Goal: Information Seeking & Learning: Learn about a topic

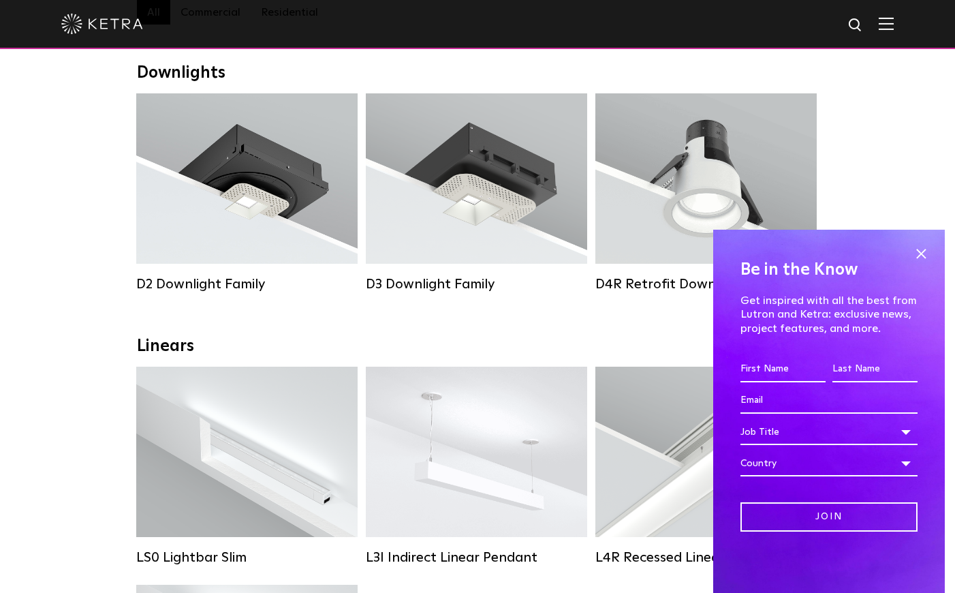
scroll to position [209, 0]
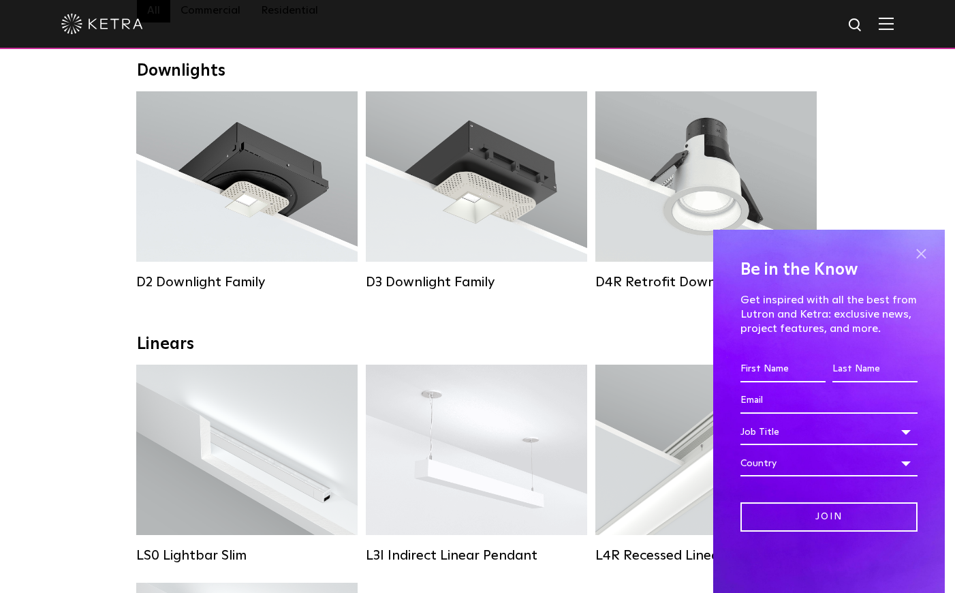
click at [923, 252] on span at bounding box center [921, 253] width 20 height 20
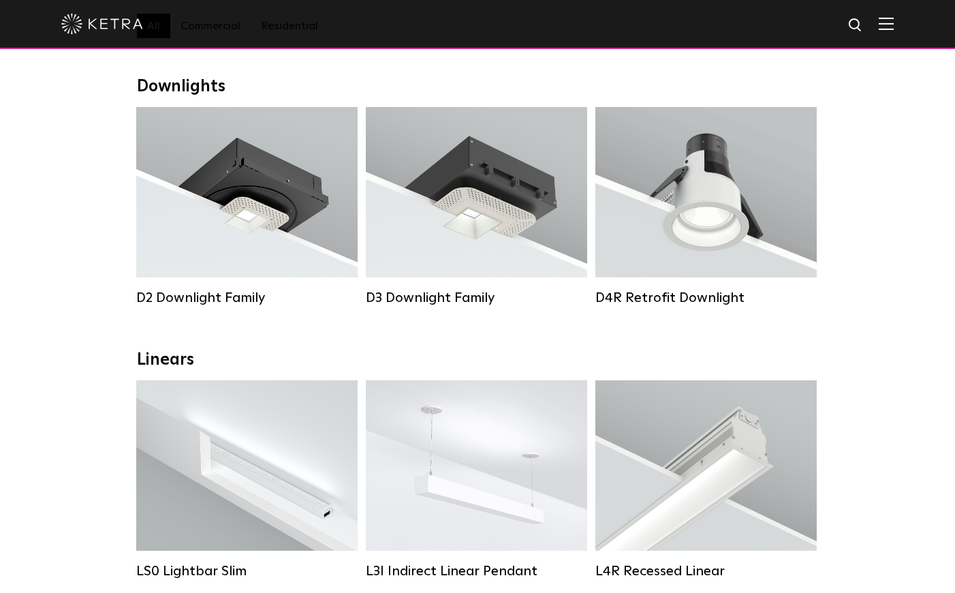
scroll to position [194, 0]
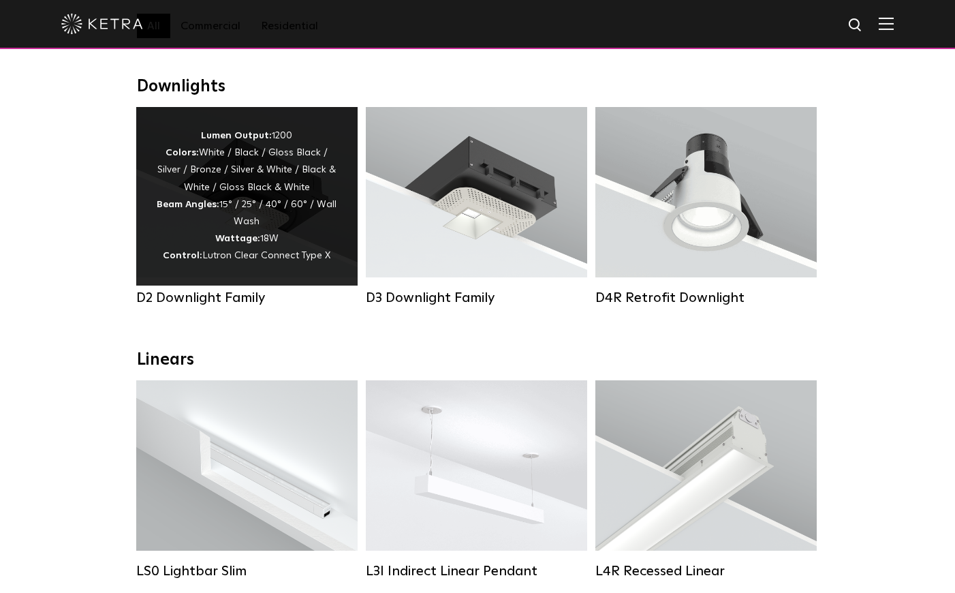
click at [217, 205] on strong "Beam Angles:" at bounding box center [188, 205] width 63 height 10
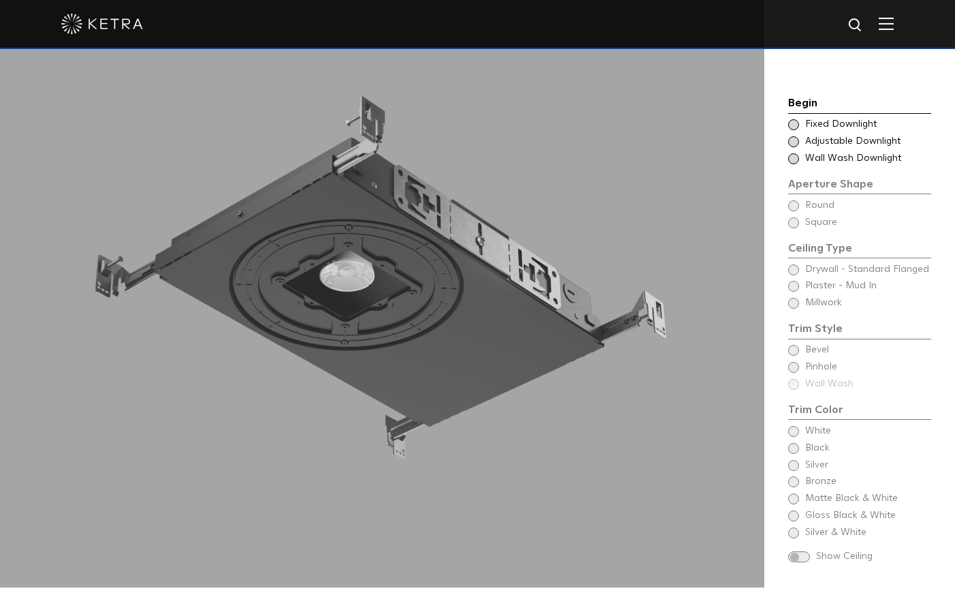
scroll to position [1258, 0]
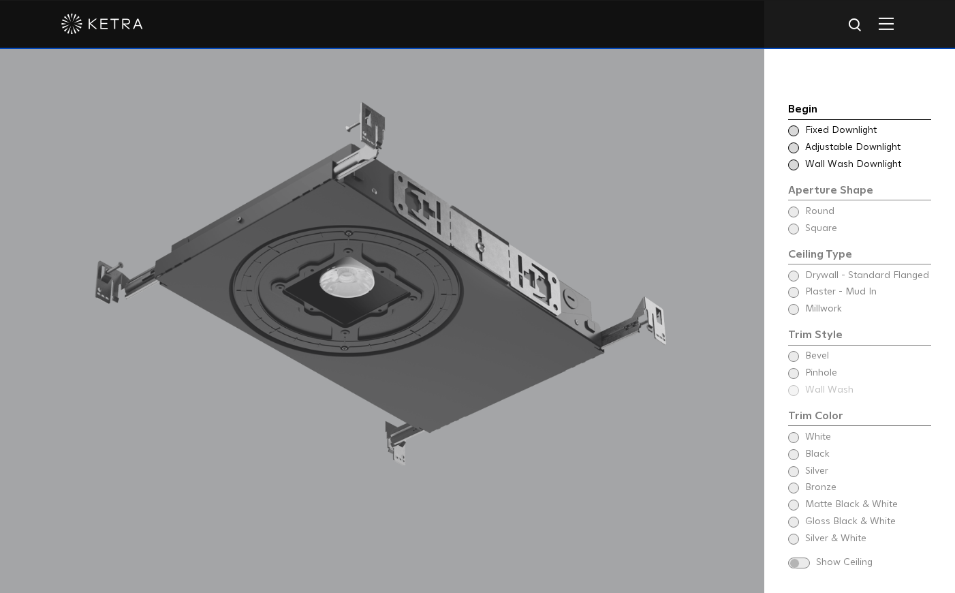
click at [794, 125] on span at bounding box center [793, 130] width 11 height 11
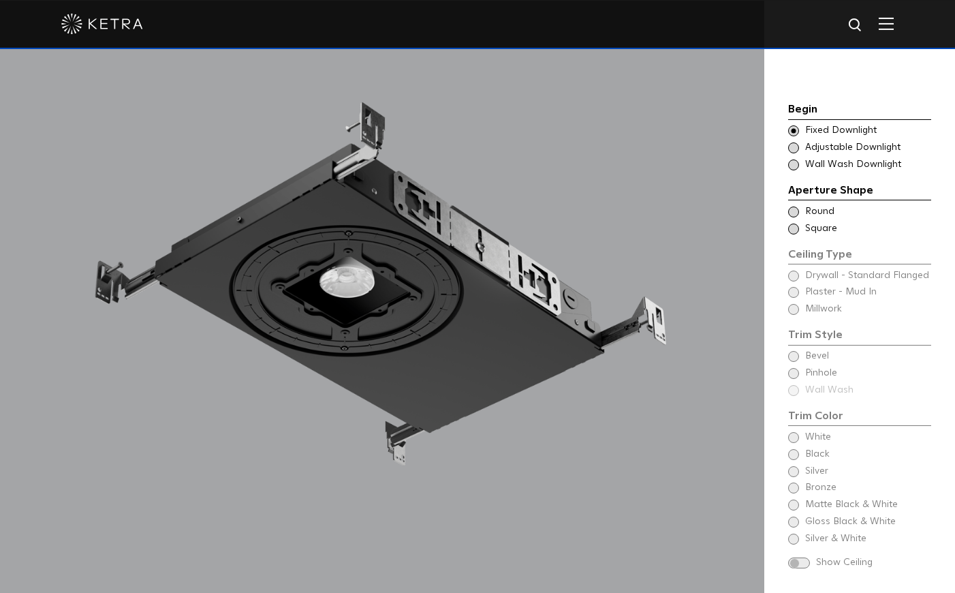
click at [793, 223] on span at bounding box center [793, 228] width 11 height 11
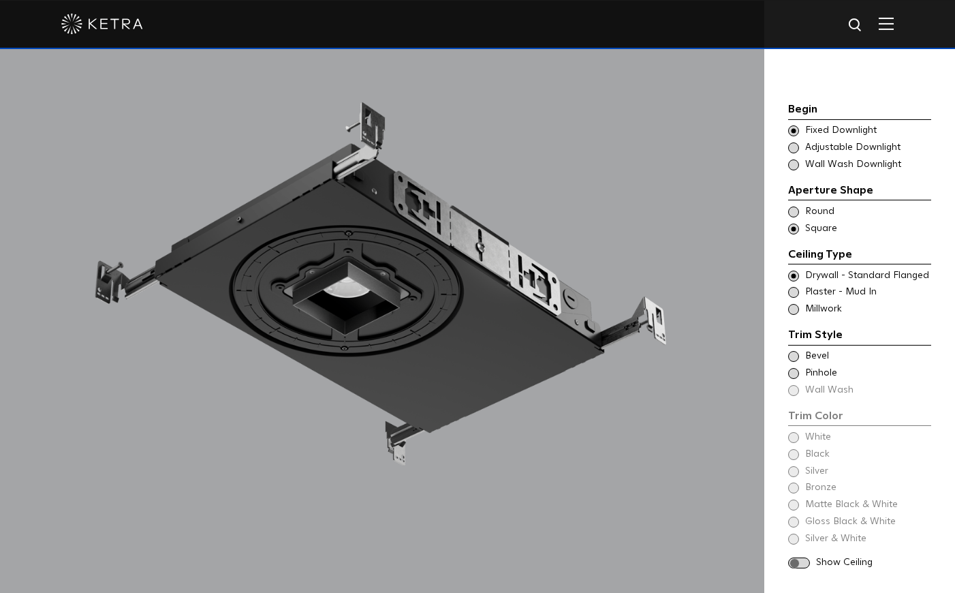
click at [798, 351] on span at bounding box center [793, 356] width 11 height 11
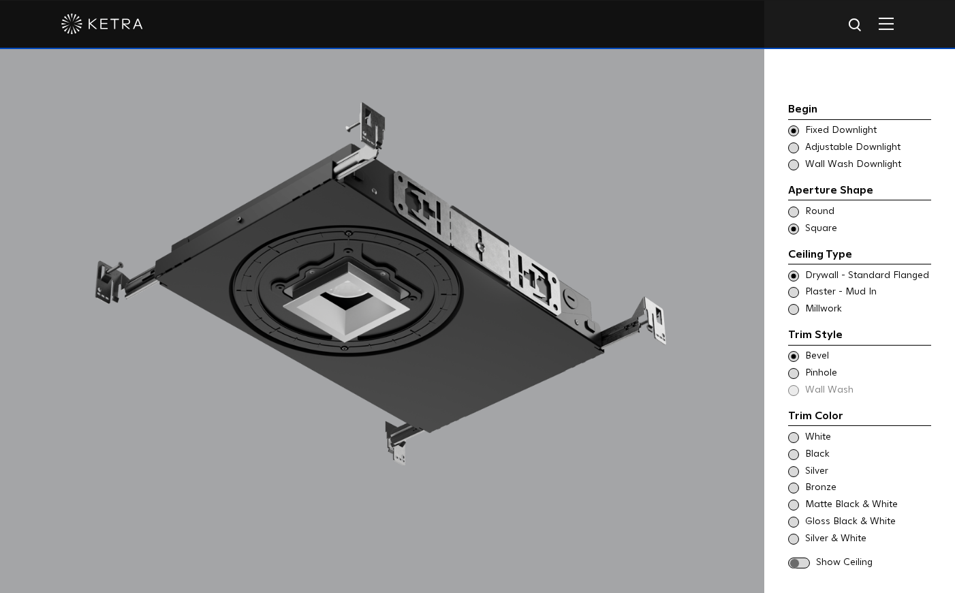
click at [796, 368] on span at bounding box center [793, 373] width 11 height 11
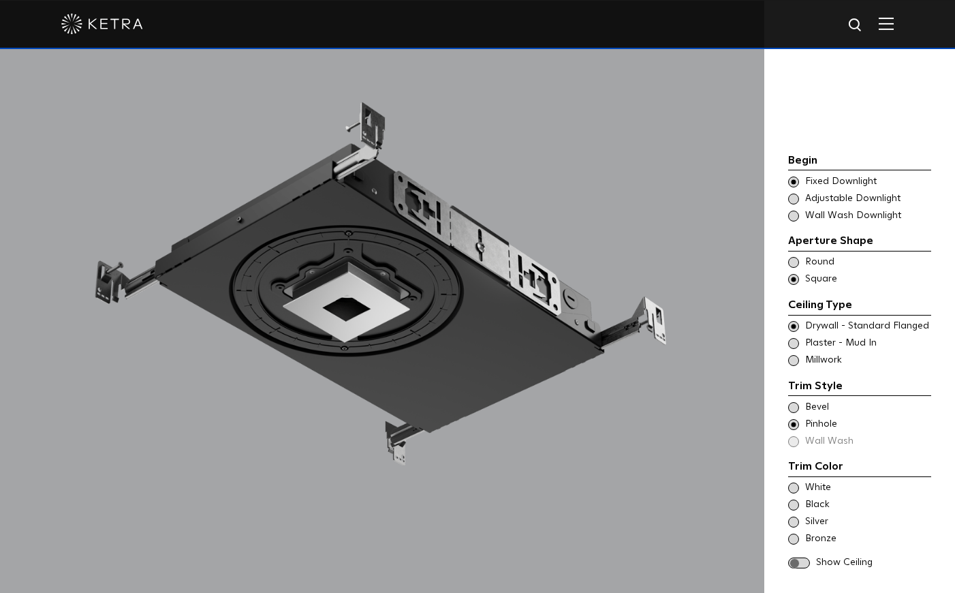
click at [794, 402] on span at bounding box center [793, 407] width 11 height 11
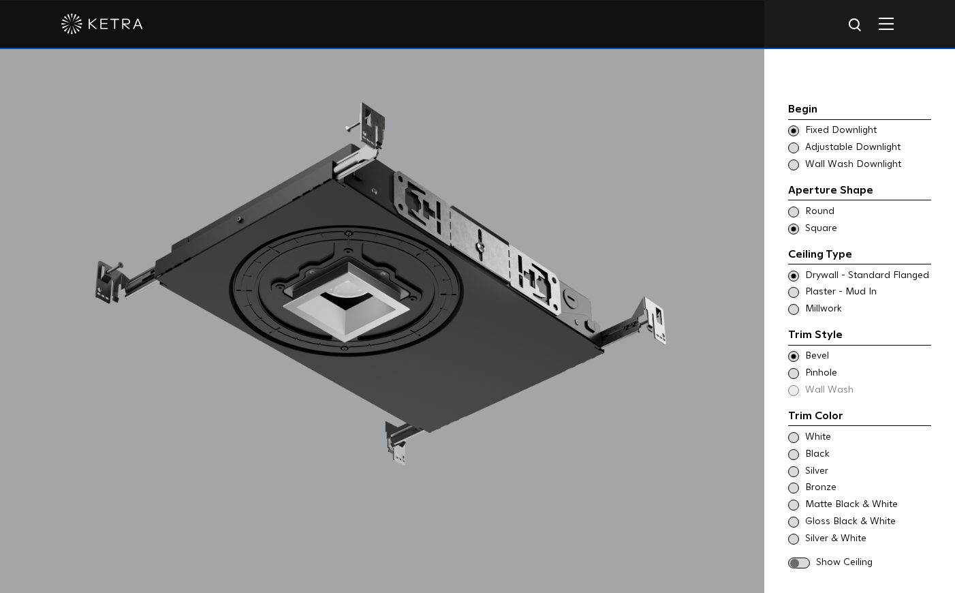
click at [794, 432] on span at bounding box center [793, 437] width 11 height 11
click at [801, 557] on span at bounding box center [799, 563] width 22 height 12
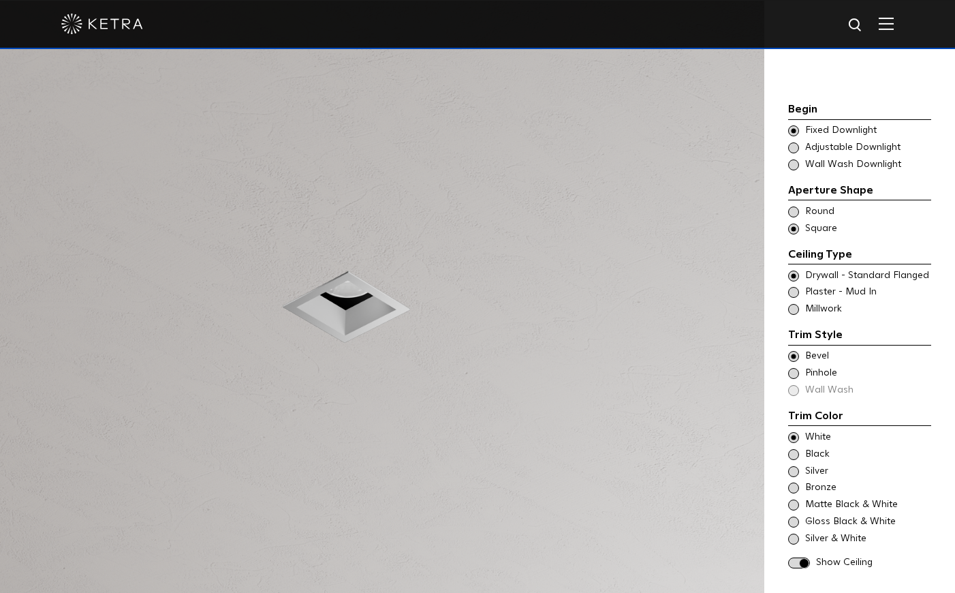
click at [804, 557] on span at bounding box center [799, 563] width 22 height 12
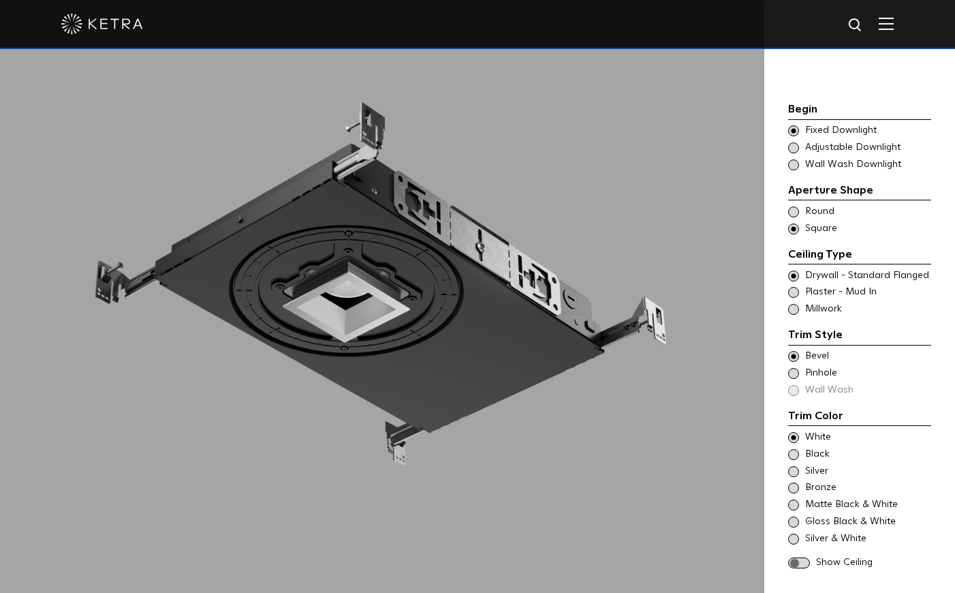
click at [804, 557] on span at bounding box center [799, 563] width 22 height 12
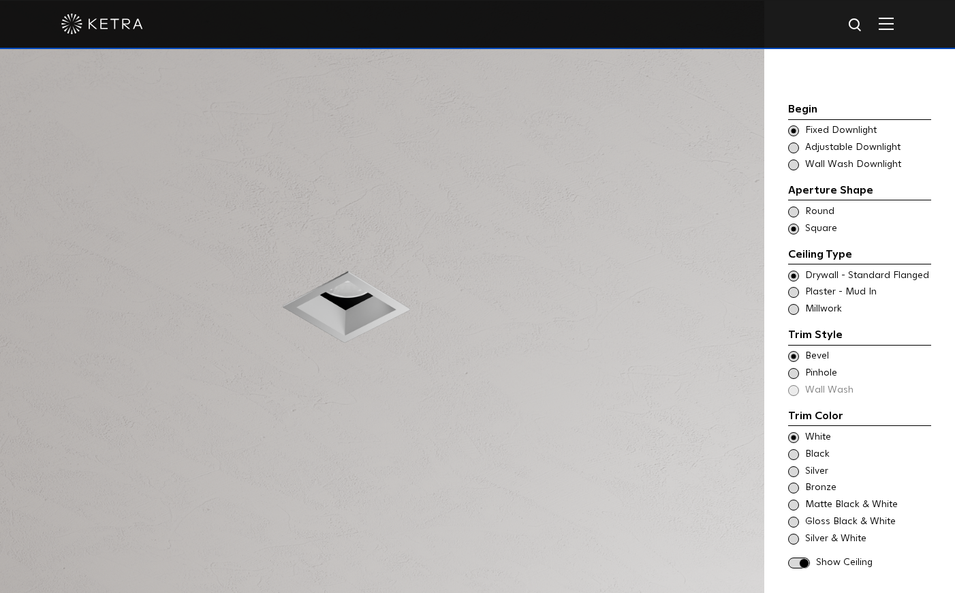
click at [793, 287] on span at bounding box center [793, 292] width 11 height 11
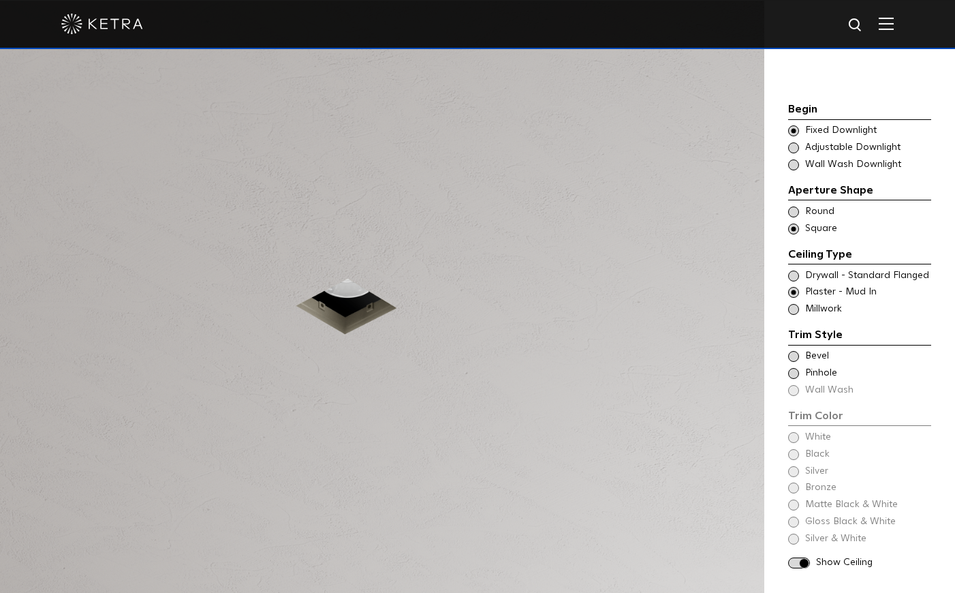
click at [797, 351] on span at bounding box center [793, 356] width 11 height 11
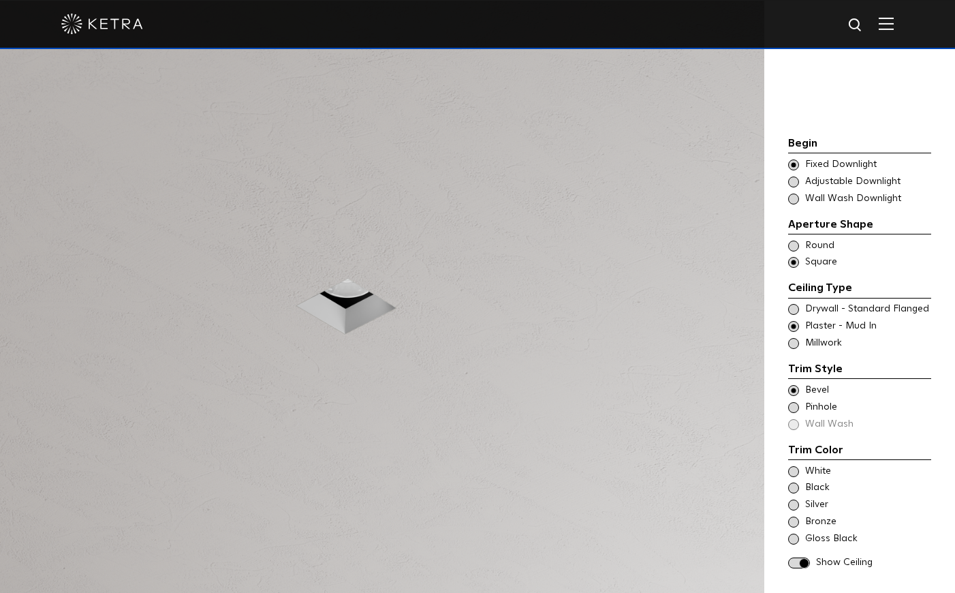
click at [791, 338] on span at bounding box center [793, 343] width 11 height 11
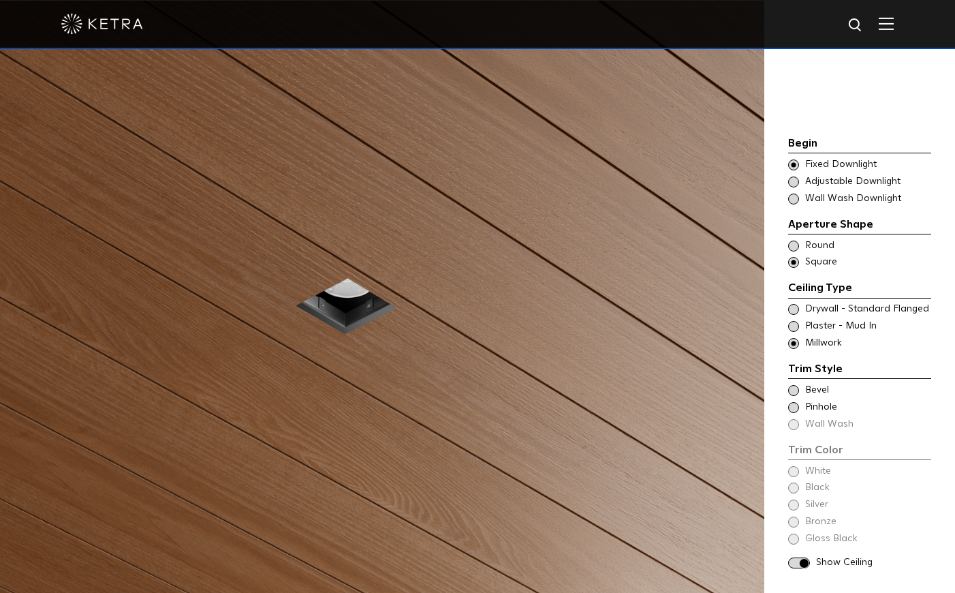
click at [795, 321] on span at bounding box center [793, 326] width 11 height 11
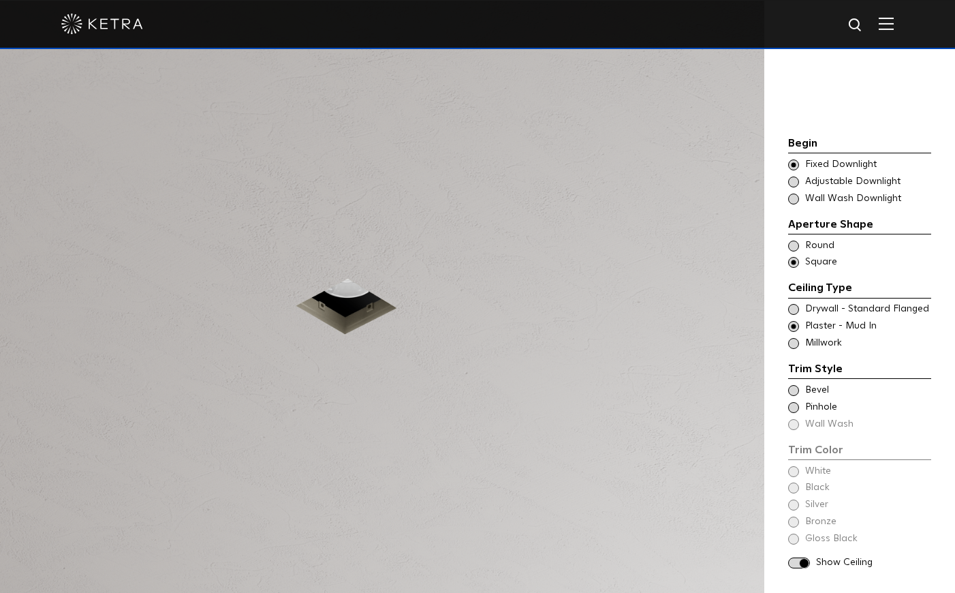
click at [796, 304] on span at bounding box center [793, 309] width 11 height 11
click at [795, 321] on span at bounding box center [793, 326] width 11 height 11
click at [796, 385] on span at bounding box center [793, 390] width 11 height 11
click at [794, 402] on span at bounding box center [793, 407] width 11 height 11
click at [791, 385] on span at bounding box center [793, 390] width 11 height 11
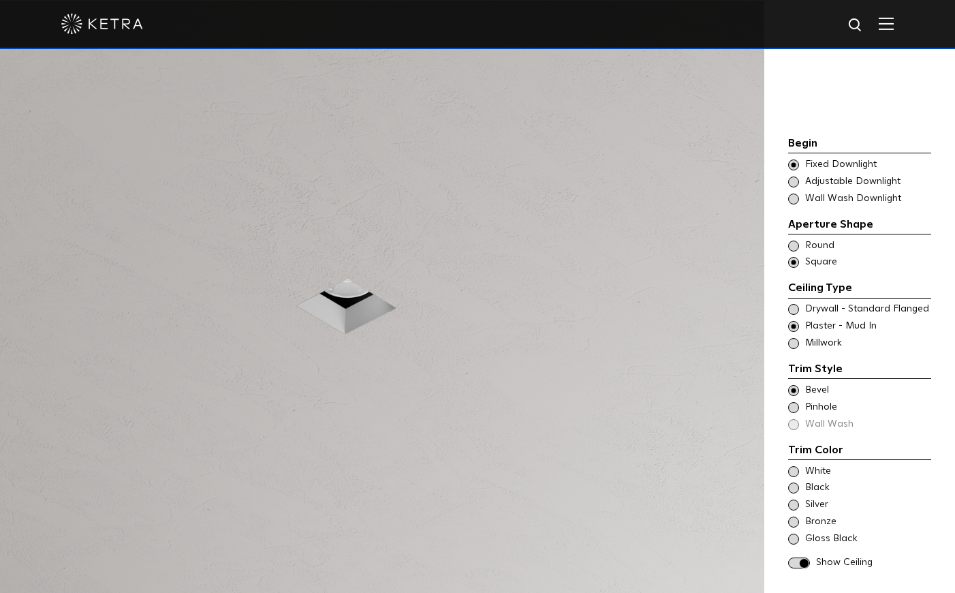
click at [793, 402] on span at bounding box center [793, 407] width 11 height 11
click at [796, 385] on span at bounding box center [793, 390] width 11 height 11
click at [796, 466] on span at bounding box center [793, 471] width 11 height 11
click at [802, 557] on span at bounding box center [799, 563] width 22 height 12
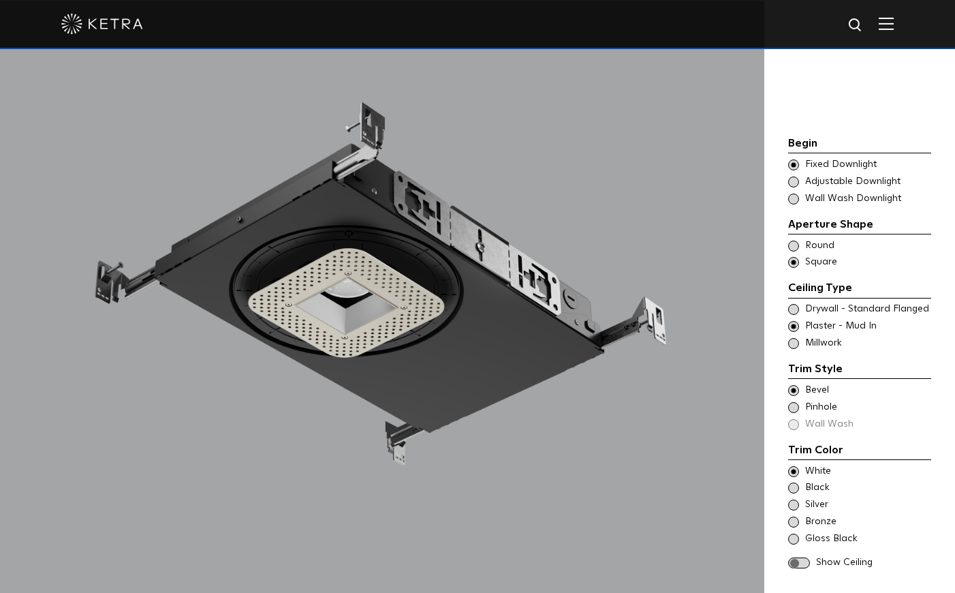
click at [802, 557] on span at bounding box center [799, 563] width 22 height 12
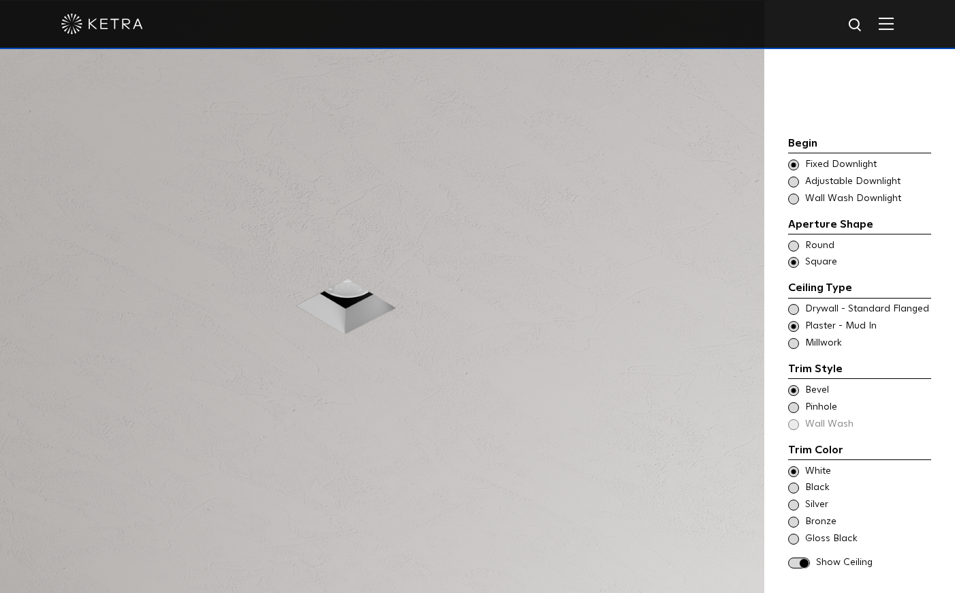
click at [802, 557] on span at bounding box center [799, 563] width 22 height 12
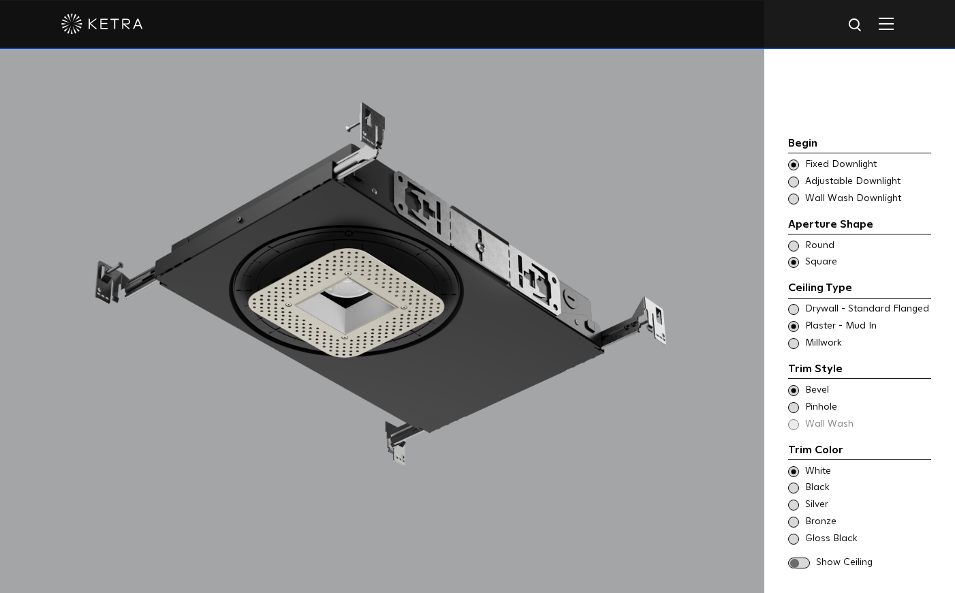
click at [794, 304] on span at bounding box center [793, 309] width 11 height 11
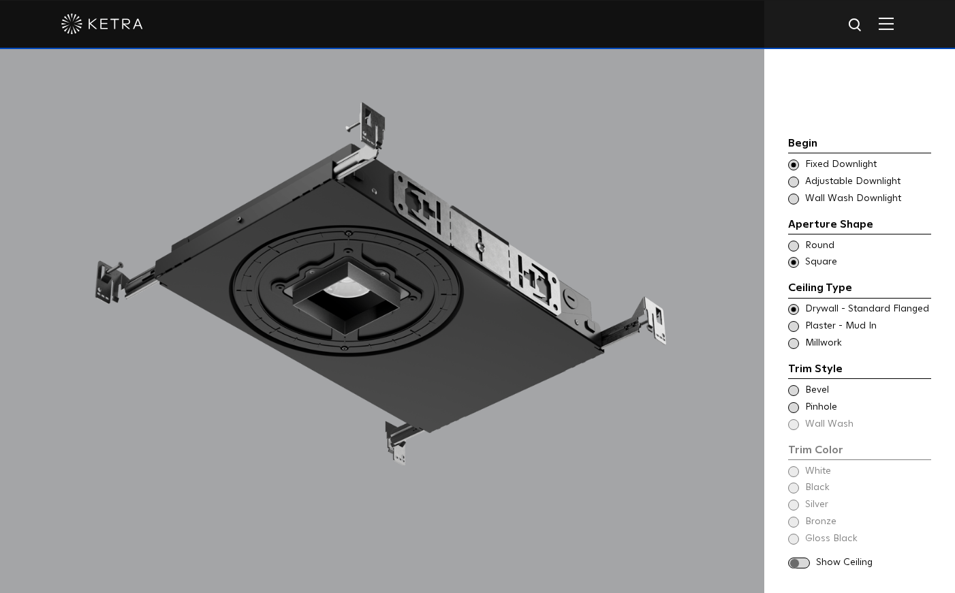
click at [794, 385] on span at bounding box center [793, 390] width 11 height 11
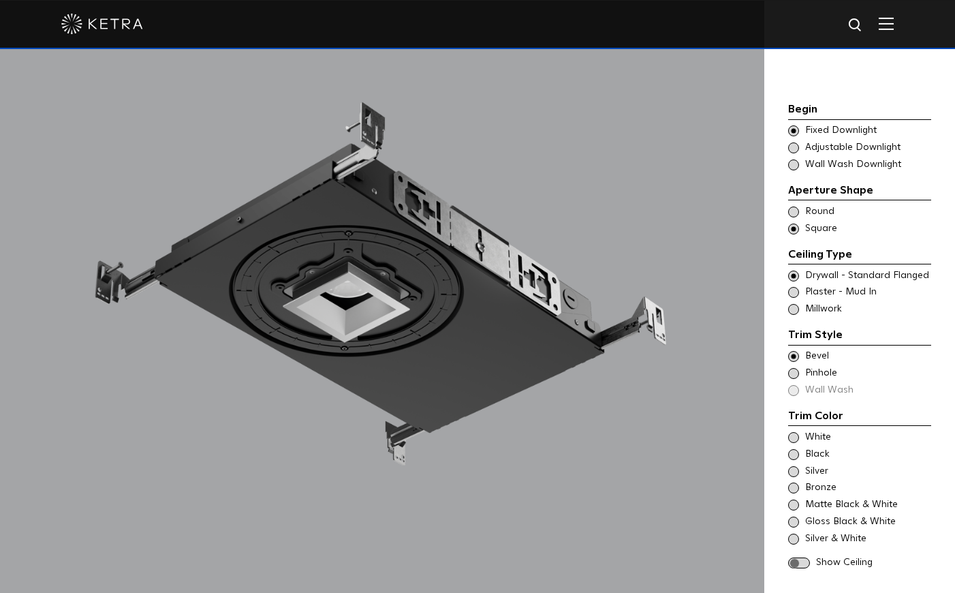
click at [796, 368] on span at bounding box center [793, 373] width 11 height 11
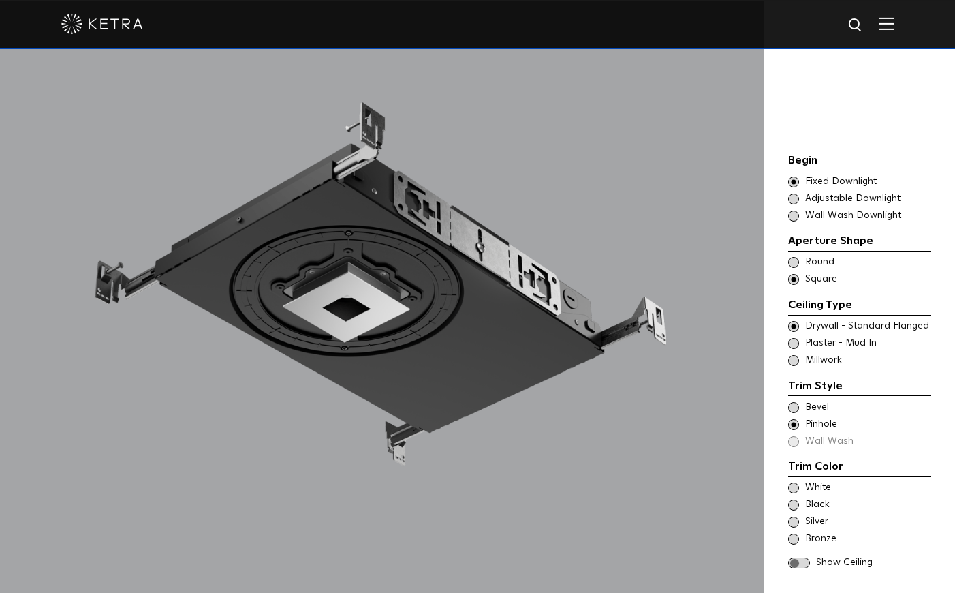
click at [797, 402] on span at bounding box center [793, 407] width 11 height 11
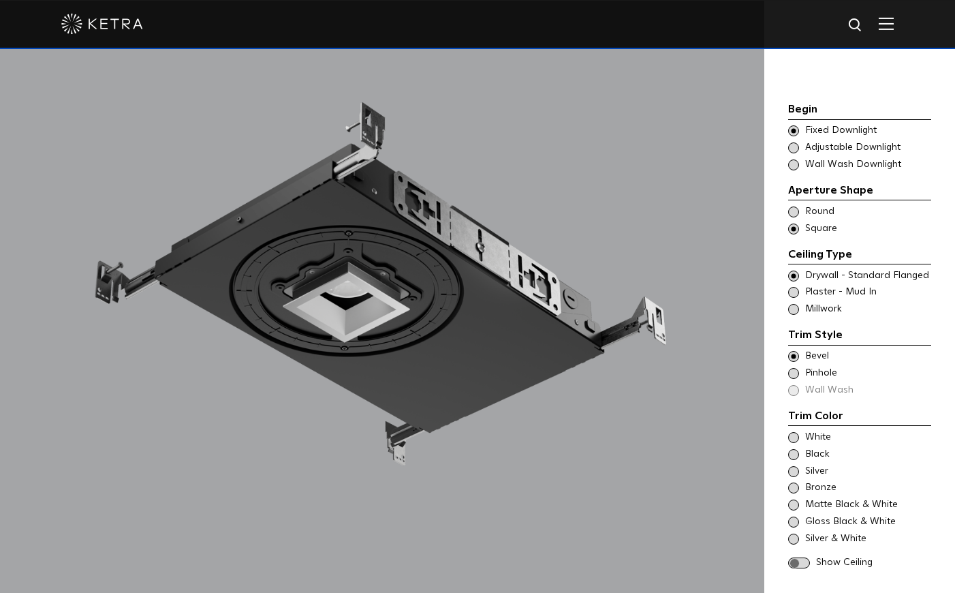
click at [794, 287] on span at bounding box center [793, 292] width 11 height 11
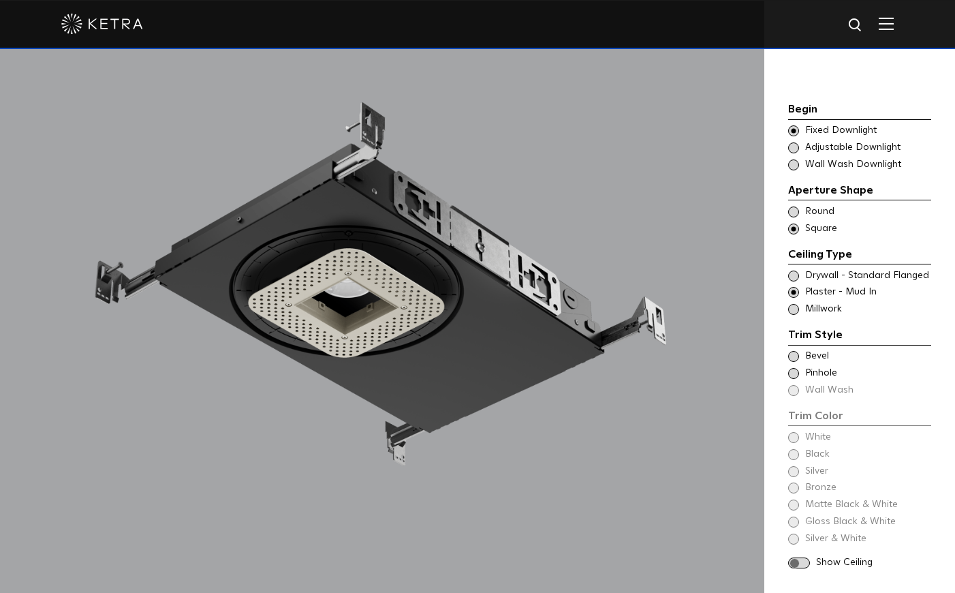
click at [794, 368] on span at bounding box center [793, 373] width 11 height 11
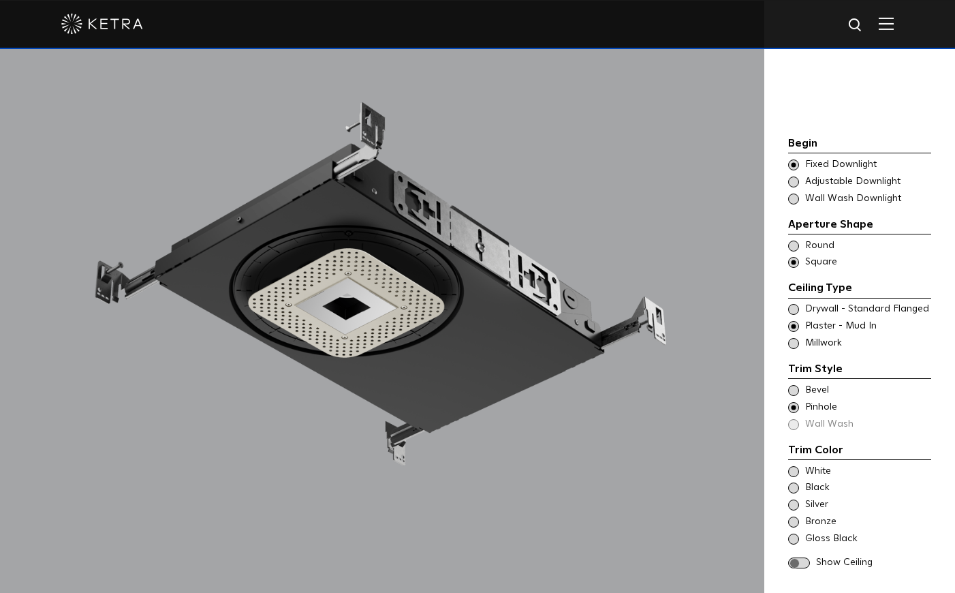
click at [804, 557] on span at bounding box center [799, 563] width 22 height 12
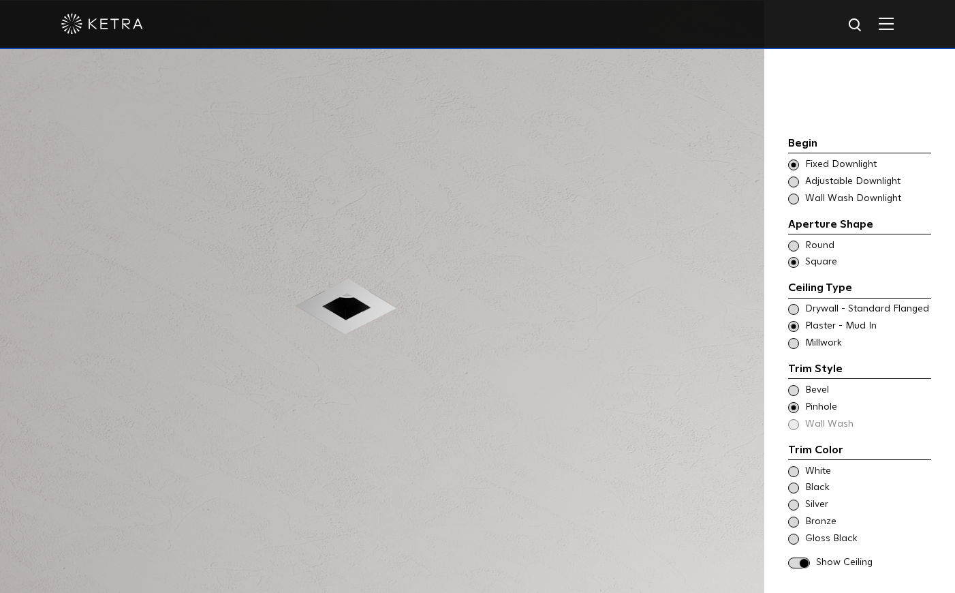
click at [794, 385] on span at bounding box center [793, 390] width 11 height 11
click at [794, 304] on span at bounding box center [793, 309] width 11 height 11
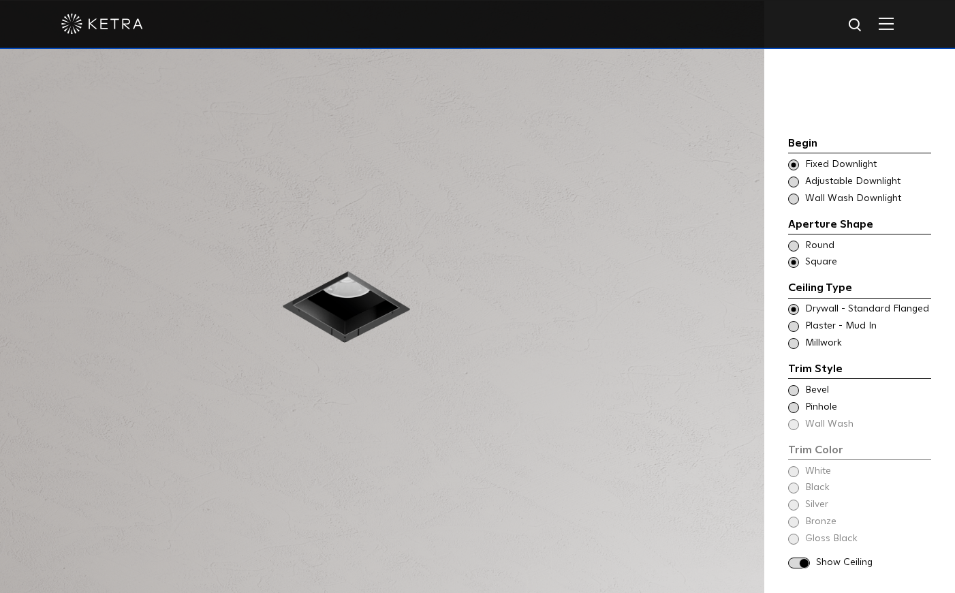
click at [797, 450] on div "Begin Choose Aperture Shape Fixed Downlight Choose Aperture Shape Adjustable Do…" at bounding box center [859, 354] width 143 height 438
click at [796, 450] on div "Begin Choose Aperture Shape Fixed Downlight Choose Aperture Shape Adjustable Do…" at bounding box center [859, 354] width 143 height 438
click at [795, 448] on div "Begin Choose Aperture Shape Fixed Downlight Choose Aperture Shape Adjustable Do…" at bounding box center [859, 354] width 143 height 438
click at [795, 385] on span at bounding box center [793, 390] width 11 height 11
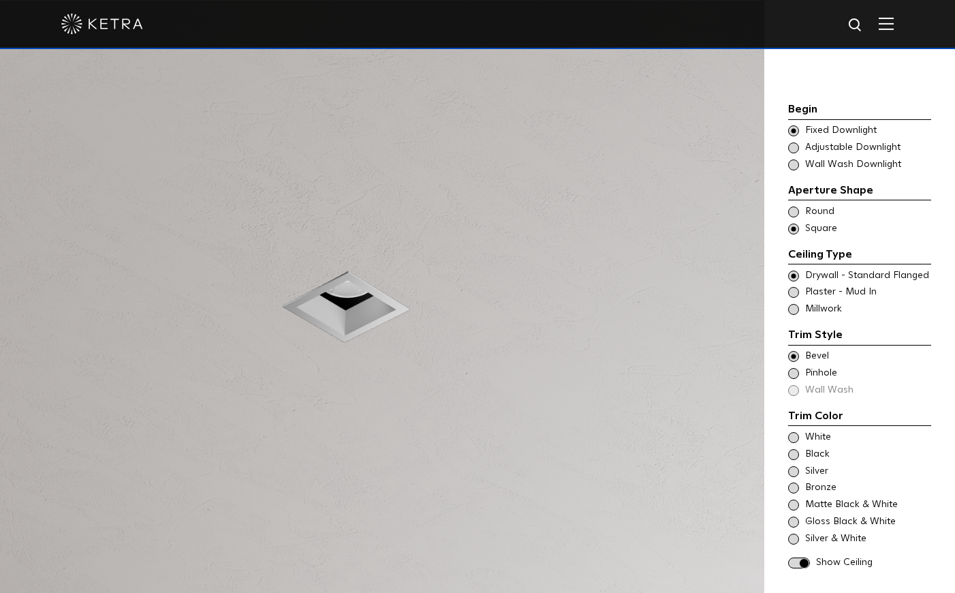
click at [795, 287] on span at bounding box center [793, 292] width 11 height 11
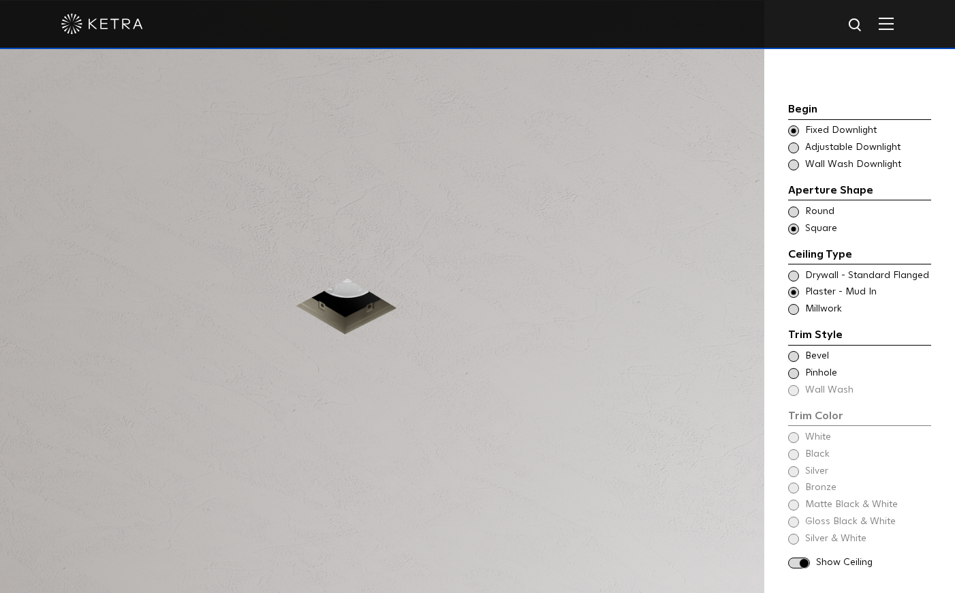
click at [796, 270] on span at bounding box center [793, 275] width 11 height 11
click at [794, 287] on span at bounding box center [793, 292] width 11 height 11
click at [792, 270] on span at bounding box center [793, 275] width 11 height 11
click at [795, 287] on span at bounding box center [793, 292] width 11 height 11
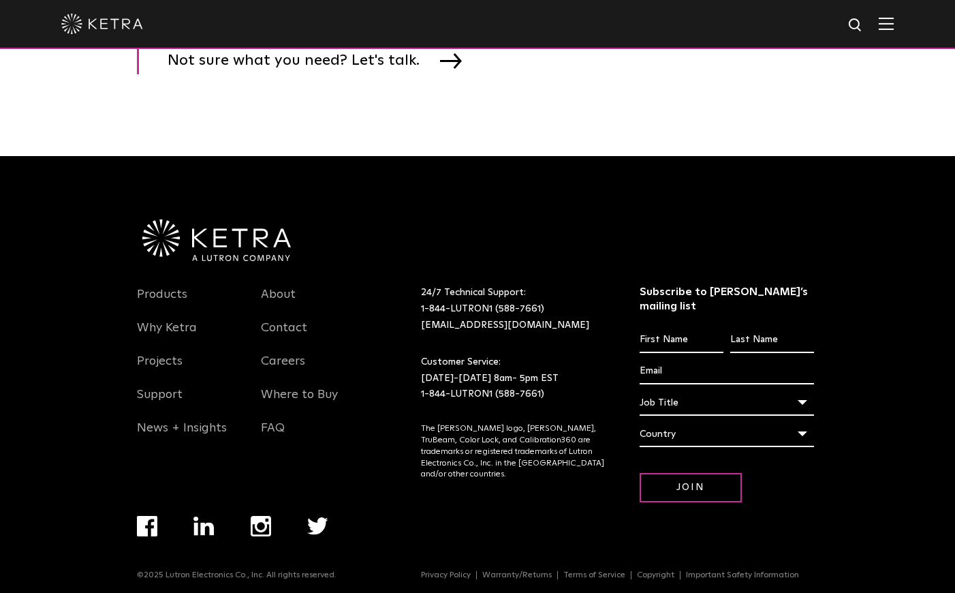
scroll to position [2354, 0]
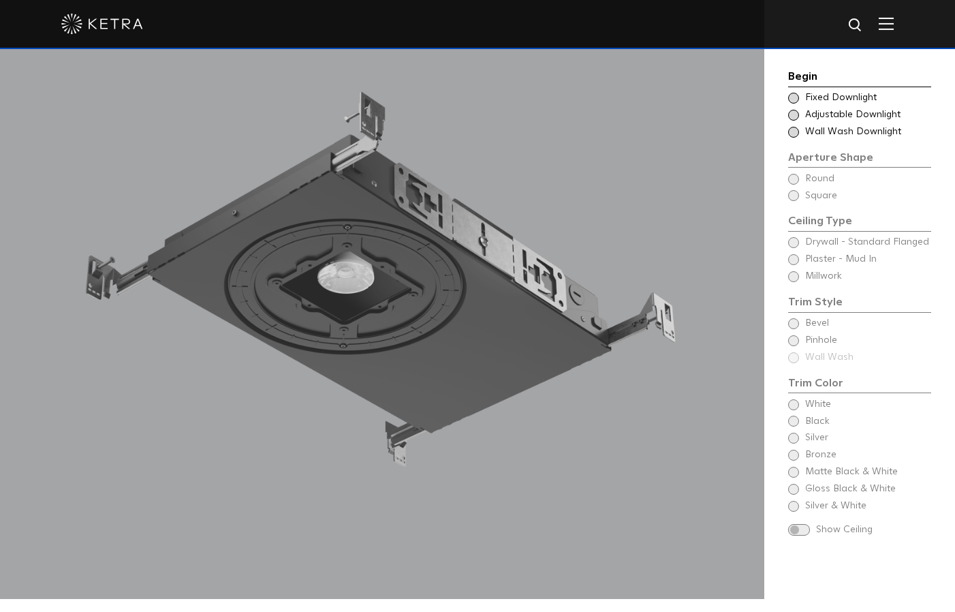
scroll to position [1290, 0]
click at [797, 97] on span at bounding box center [793, 98] width 11 height 11
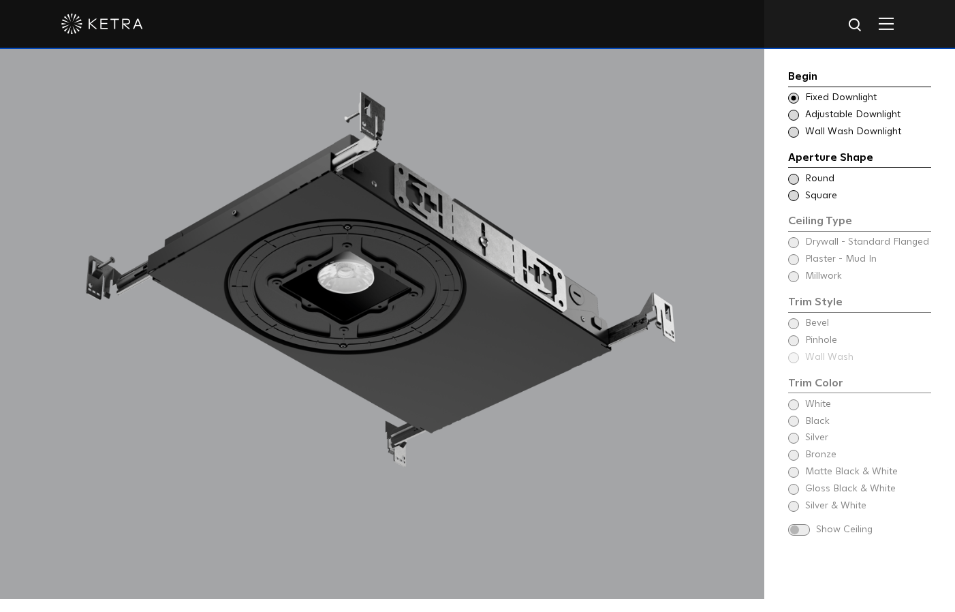
click at [794, 190] on span at bounding box center [793, 195] width 11 height 11
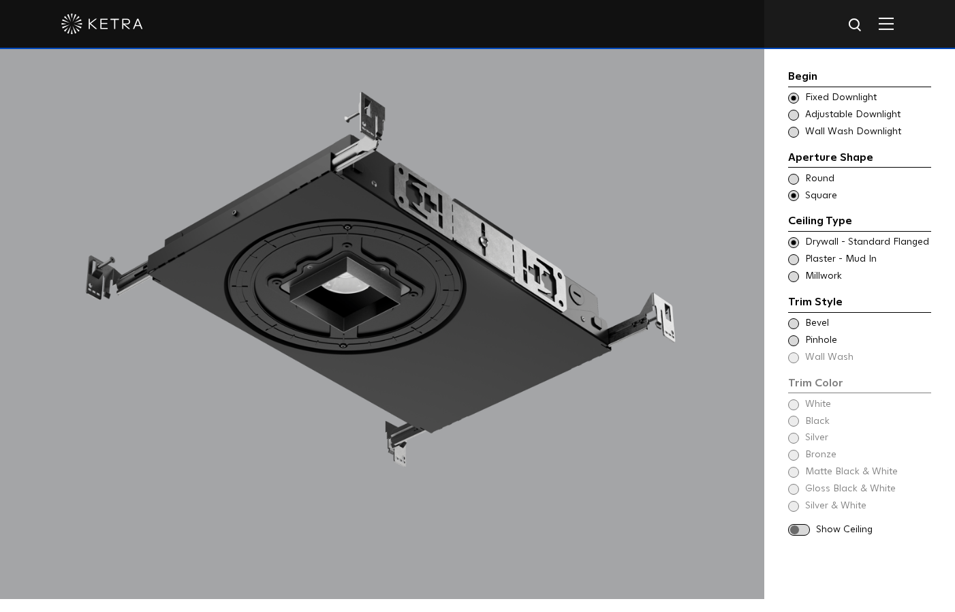
click at [796, 318] on span at bounding box center [793, 323] width 11 height 11
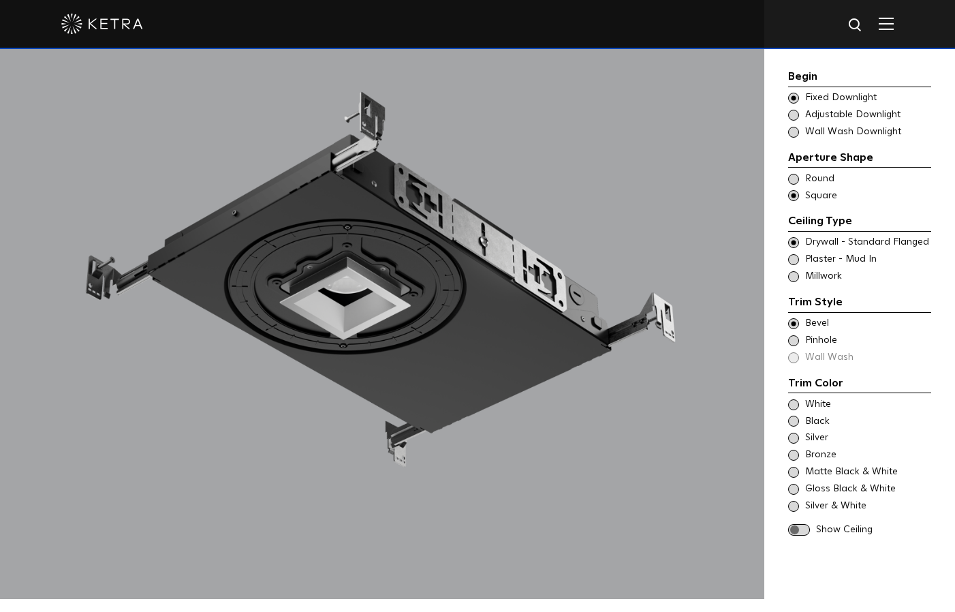
click at [807, 524] on span at bounding box center [799, 530] width 22 height 12
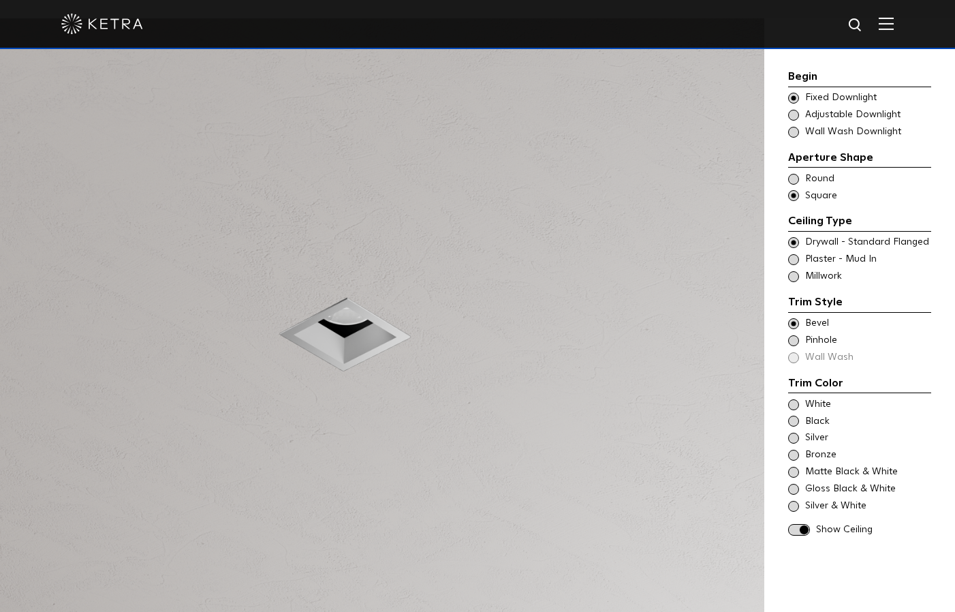
scroll to position [1265, 0]
click at [628, 372] on div at bounding box center [382, 318] width 764 height 612
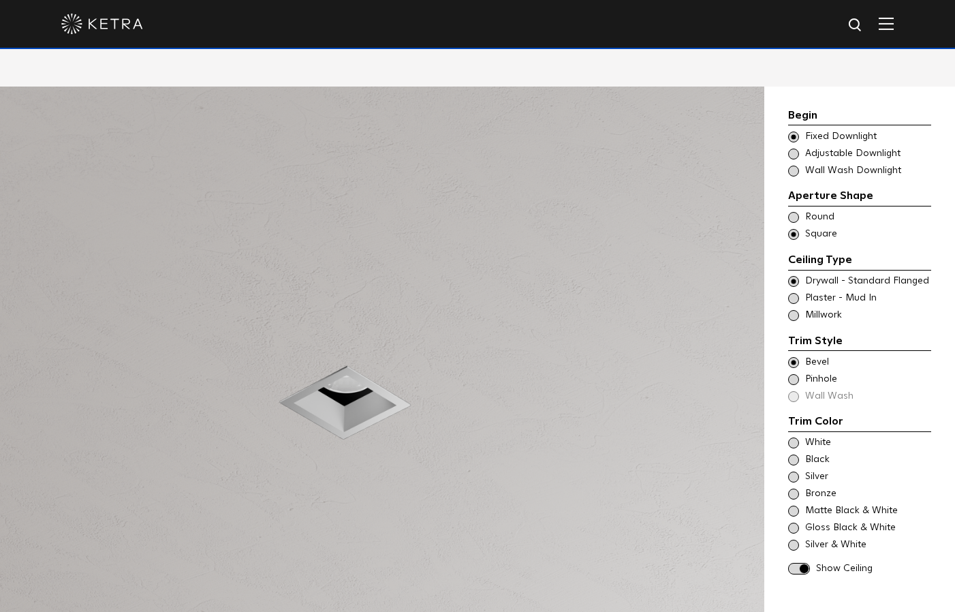
scroll to position [1202, 0]
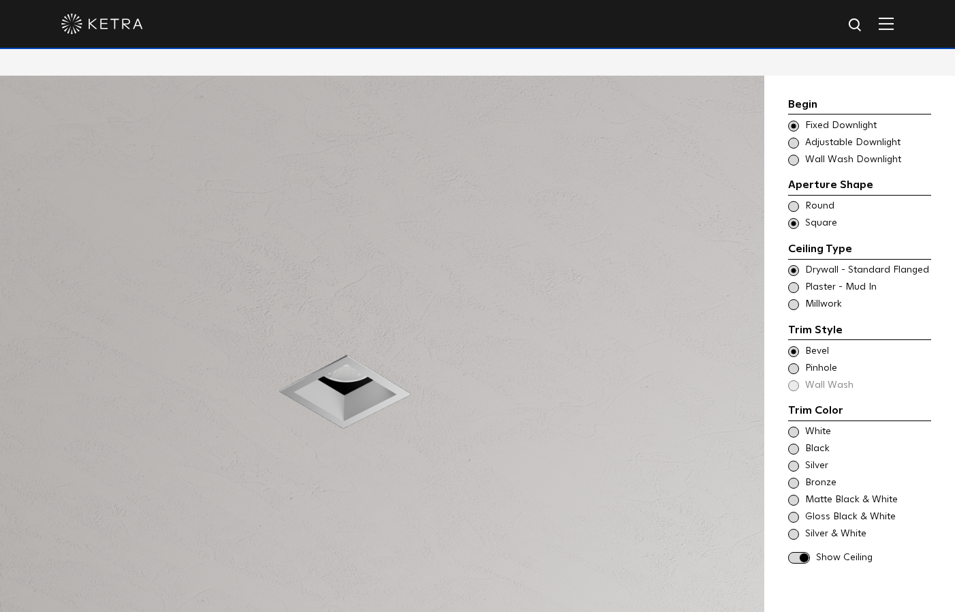
click at [793, 282] on span at bounding box center [793, 287] width 11 height 11
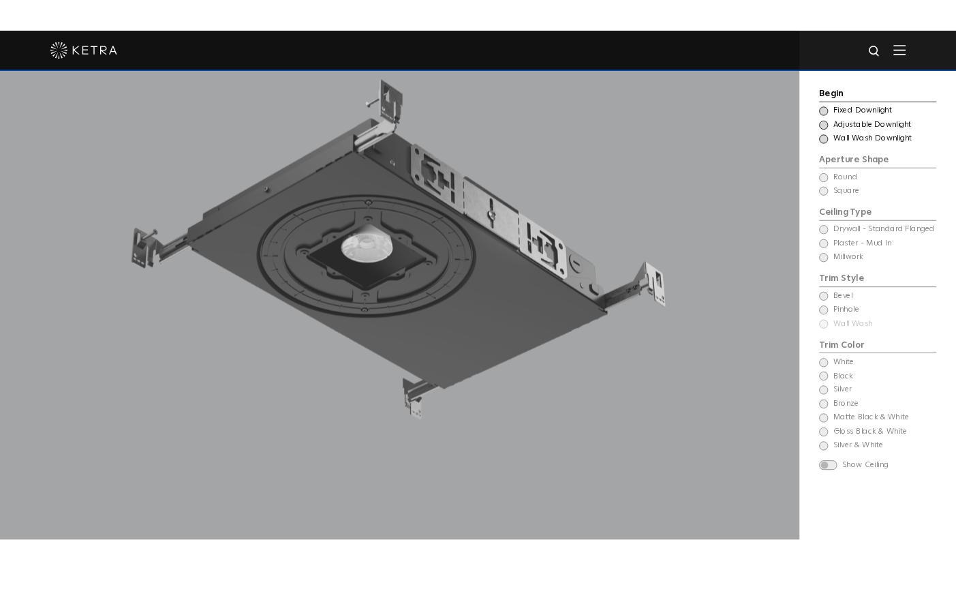
scroll to position [1396, 0]
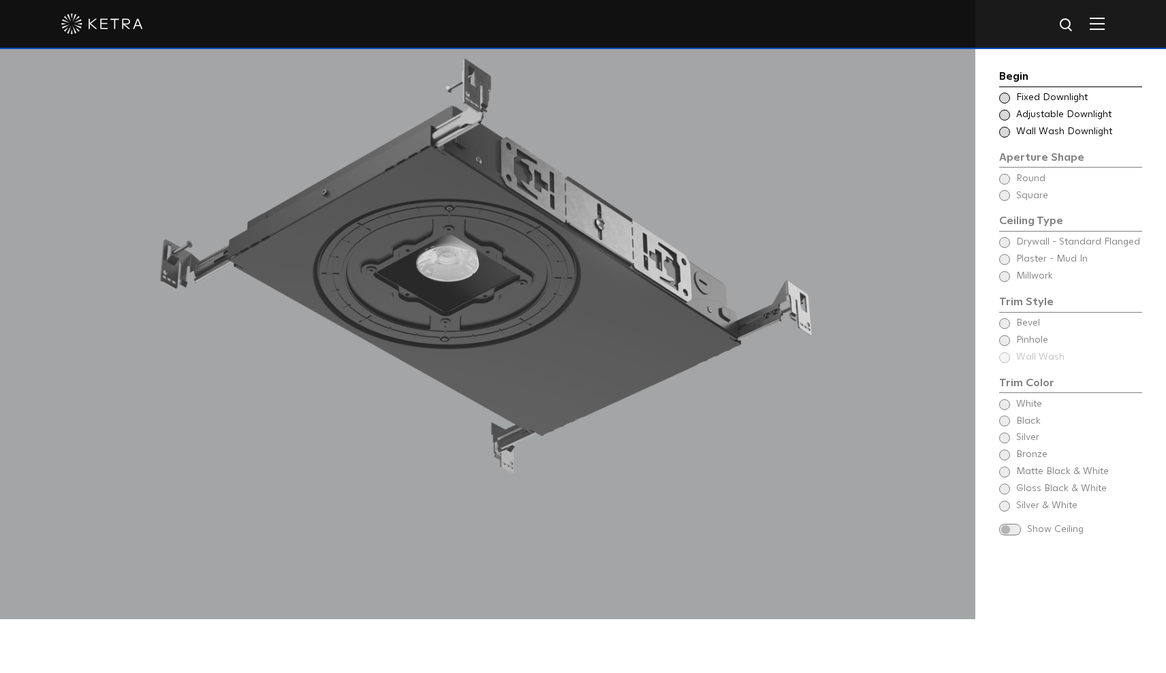
click at [1008, 97] on span at bounding box center [1005, 98] width 11 height 11
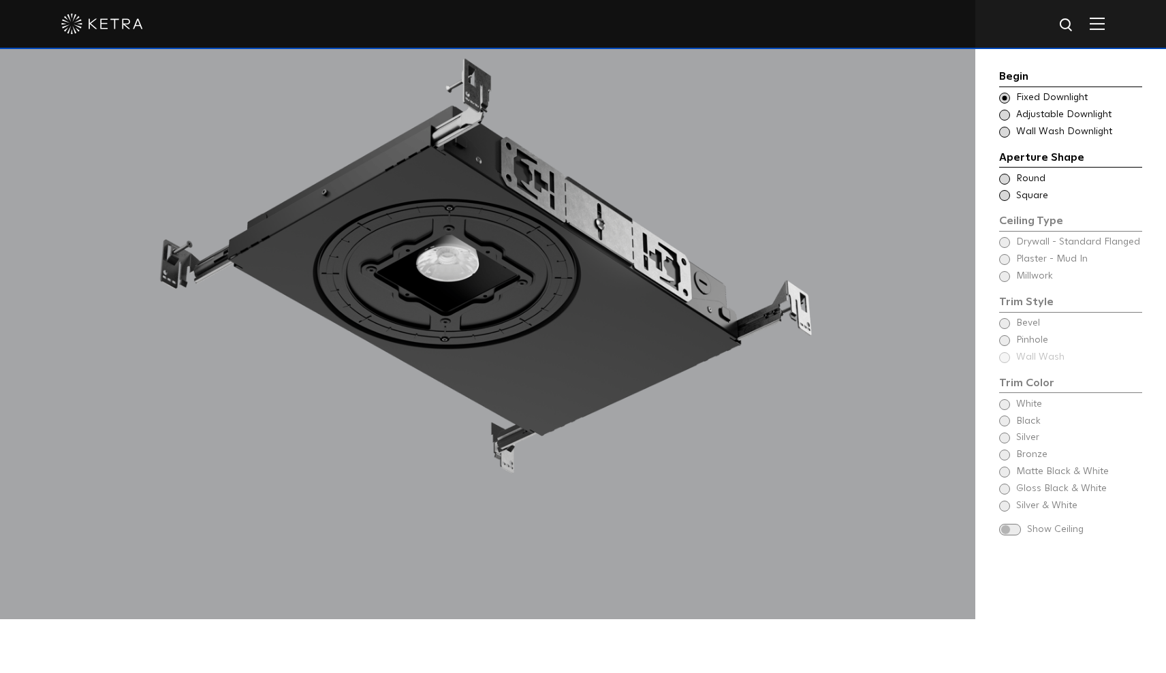
click at [1004, 317] on div "Begin Choose Aperture Shape Fixed Downlight Choose Aperture Shape Adjustable Do…" at bounding box center [1071, 304] width 143 height 472
click at [1004, 315] on div "Begin Choose Aperture Shape Fixed Downlight Choose Aperture Shape Adjustable Do…" at bounding box center [1071, 304] width 143 height 472
click at [1006, 191] on span at bounding box center [1005, 195] width 11 height 11
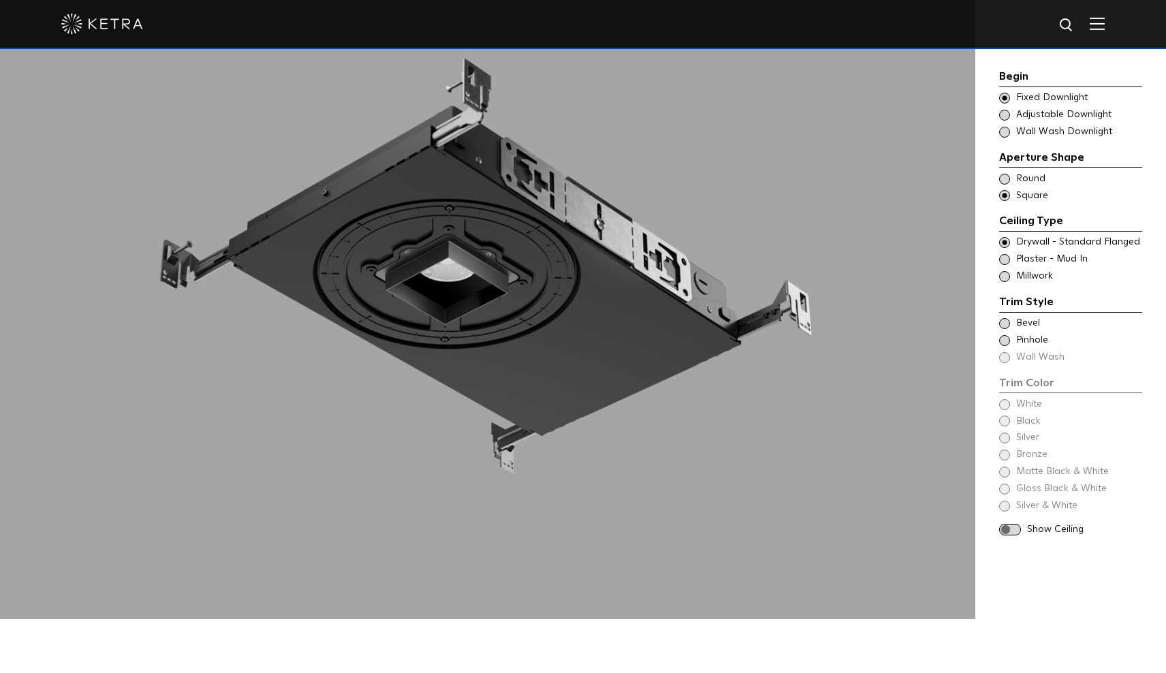
click at [1006, 254] on span at bounding box center [1005, 259] width 11 height 11
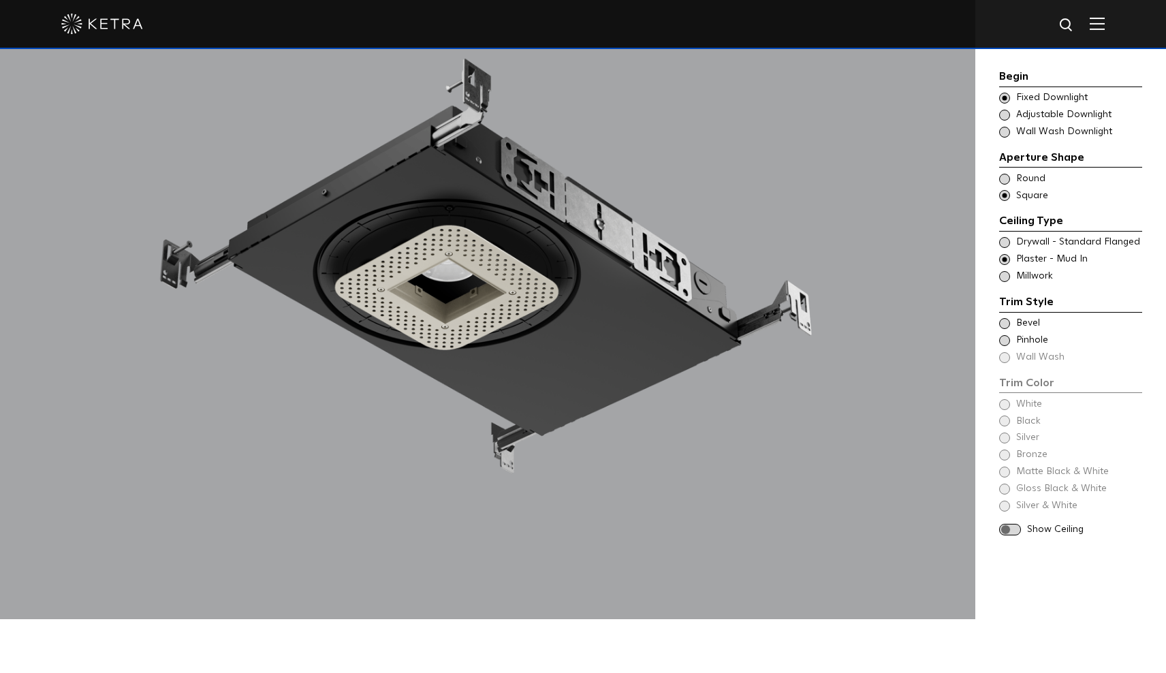
click at [1005, 318] on span at bounding box center [1005, 323] width 11 height 11
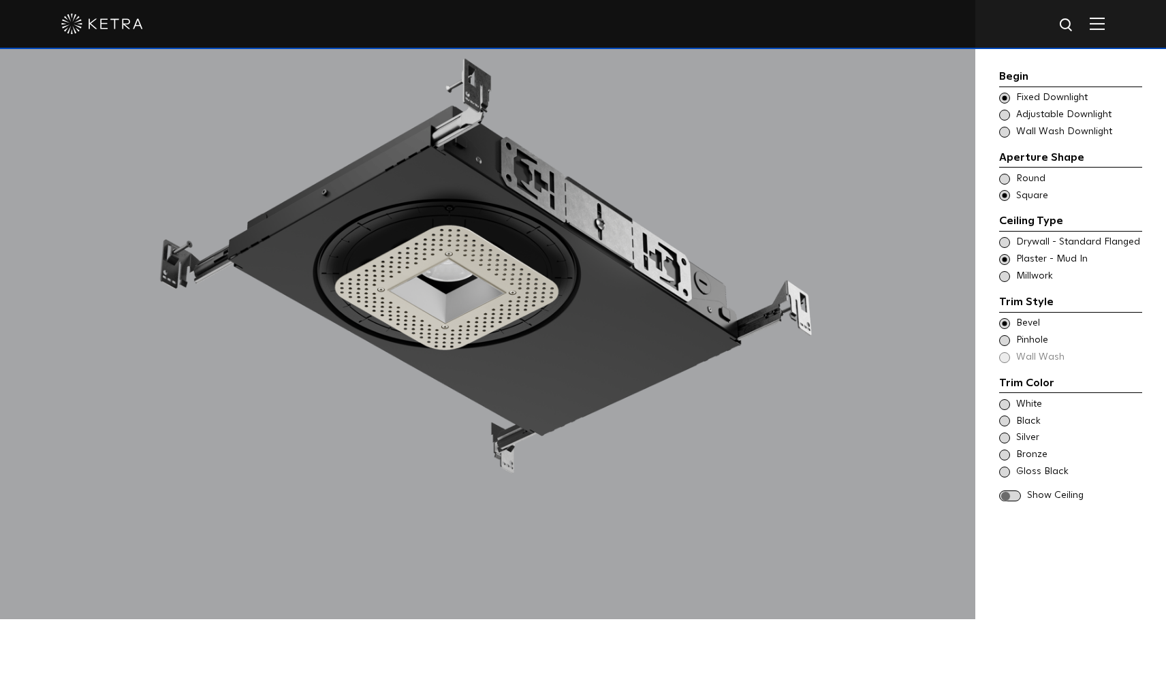
click at [1005, 399] on span at bounding box center [1005, 404] width 11 height 11
click at [1010, 491] on span at bounding box center [1011, 497] width 22 height 12
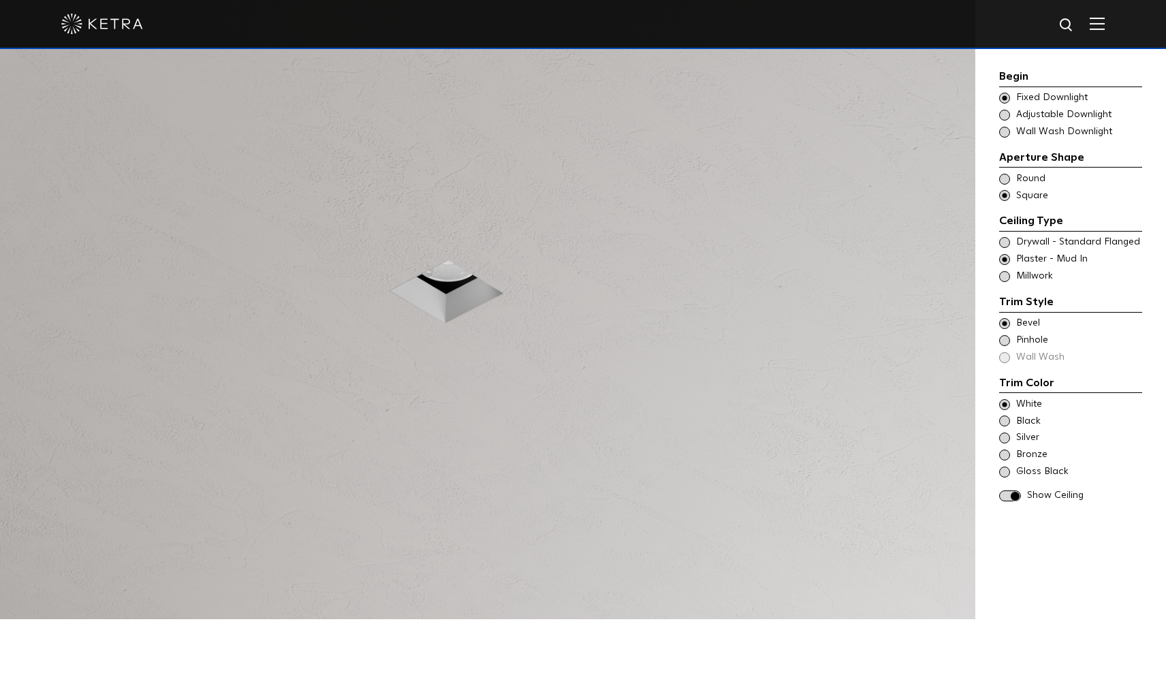
click at [1010, 491] on span at bounding box center [1011, 497] width 22 height 12
